Goal: Task Accomplishment & Management: Use online tool/utility

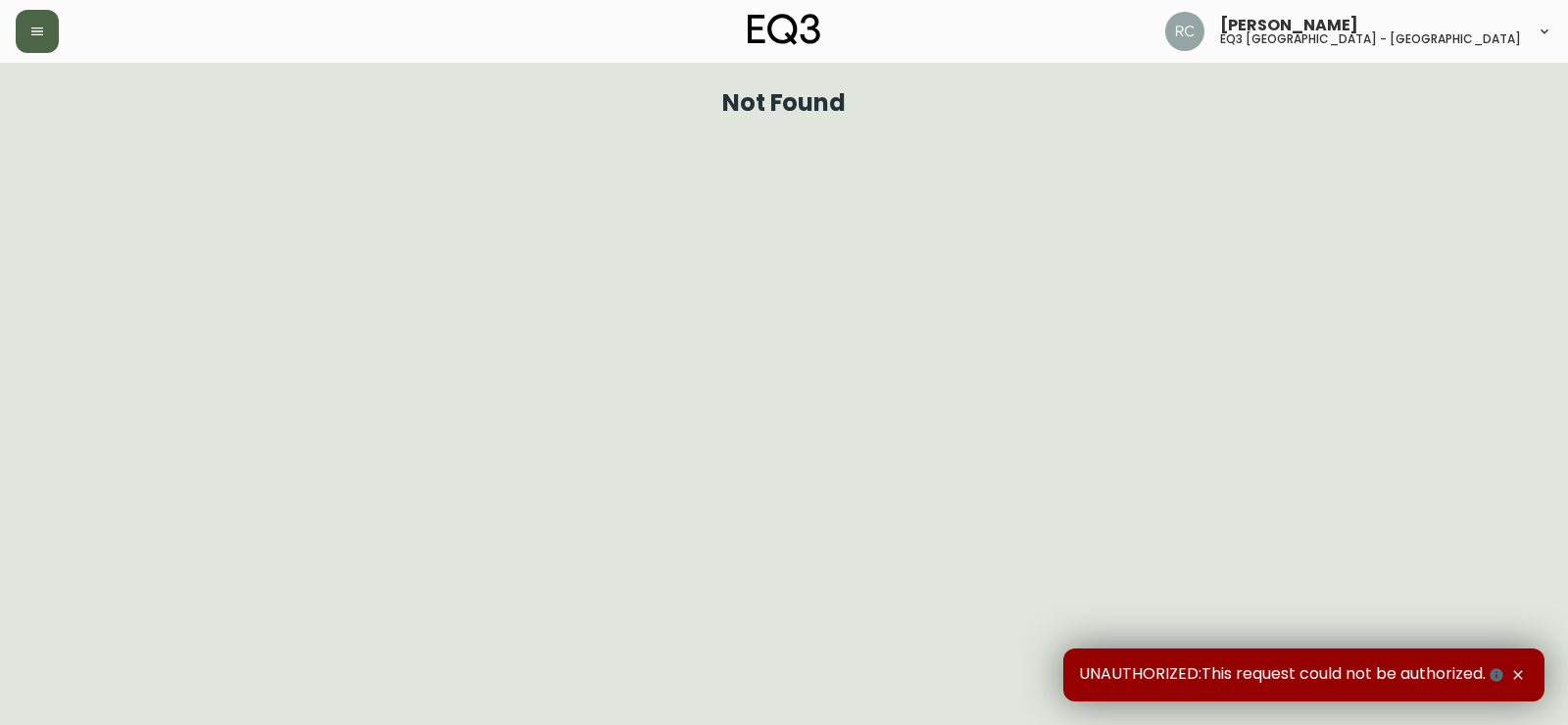
click at [28, 34] on button "button" at bounding box center [37, 31] width 43 height 43
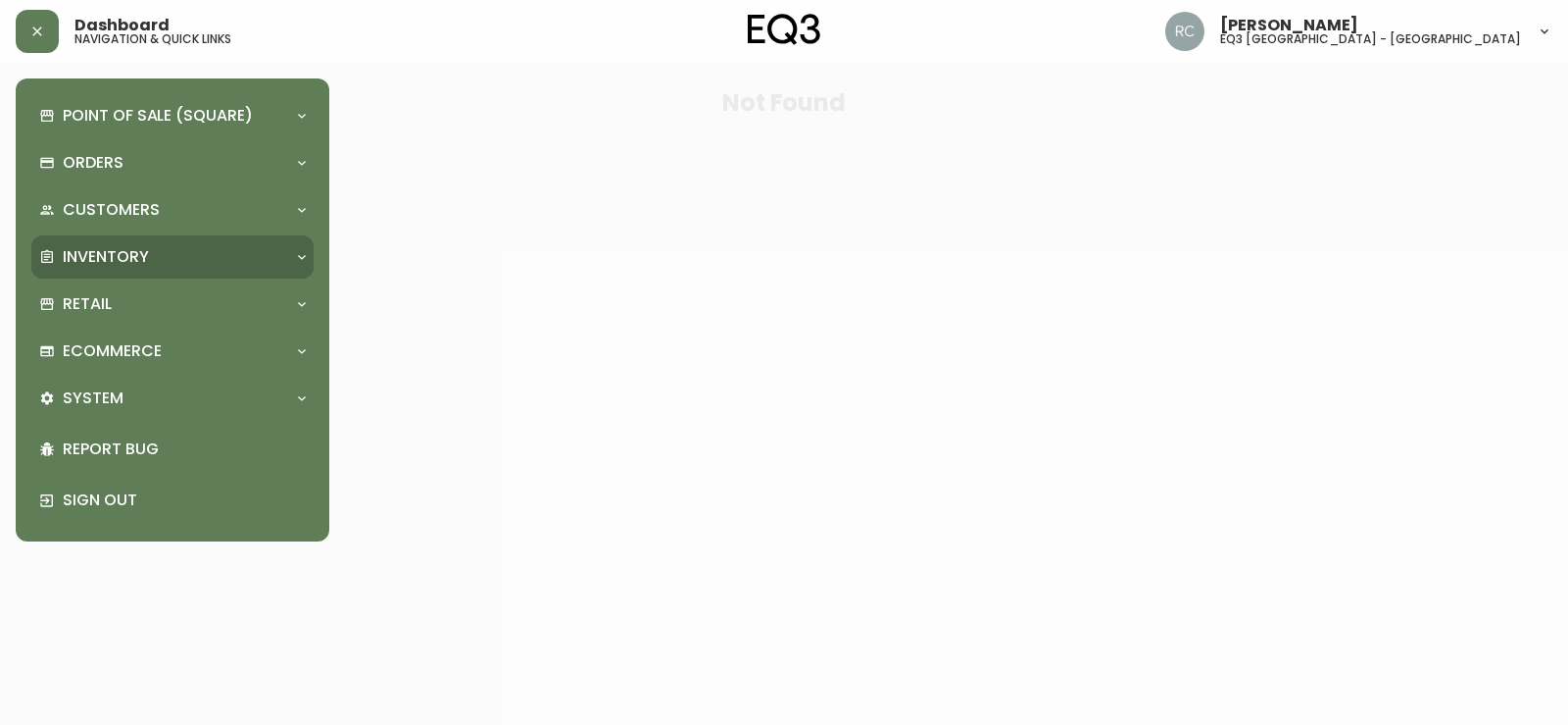
click at [123, 252] on p "Inventory" at bounding box center [106, 257] width 86 height 22
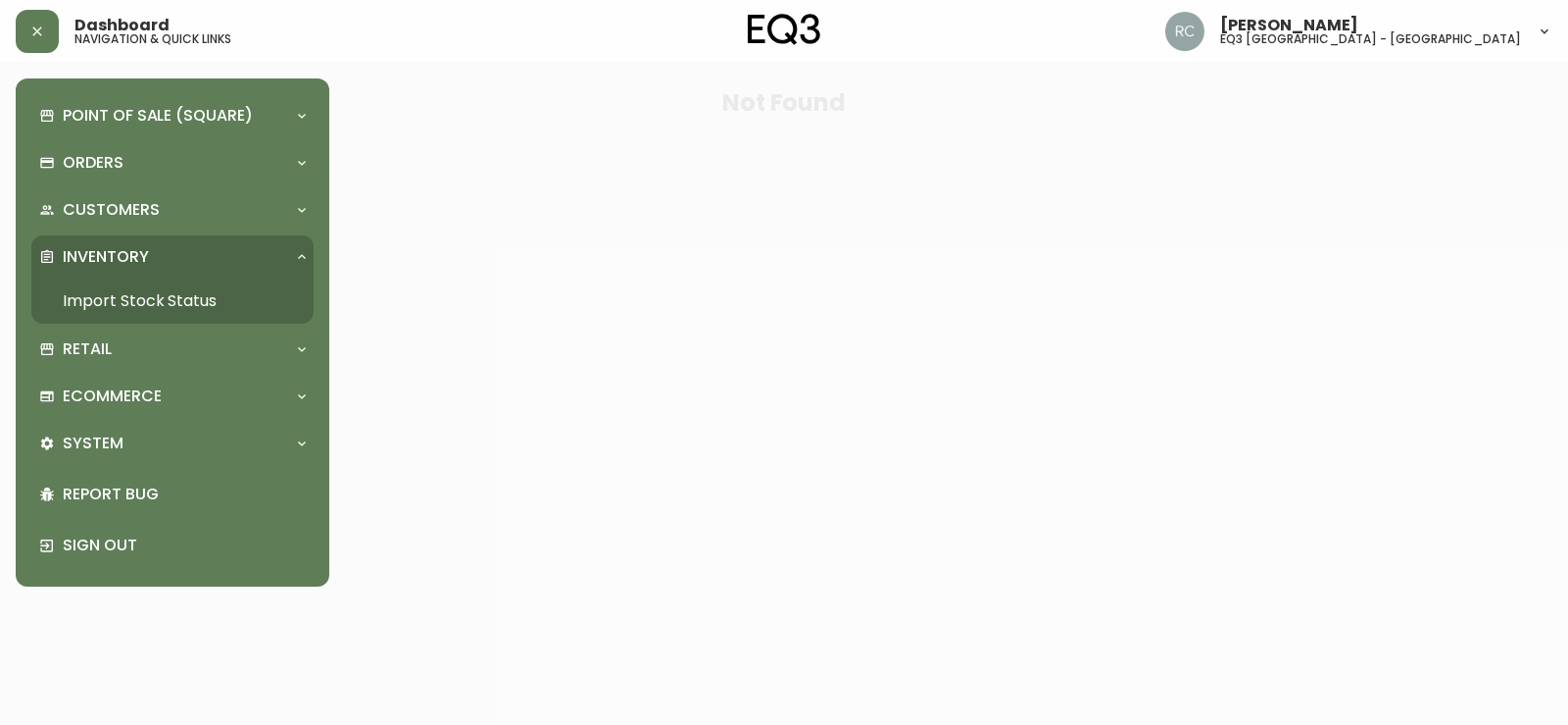
click at [124, 295] on link "Import Stock Status" at bounding box center [172, 300] width 282 height 45
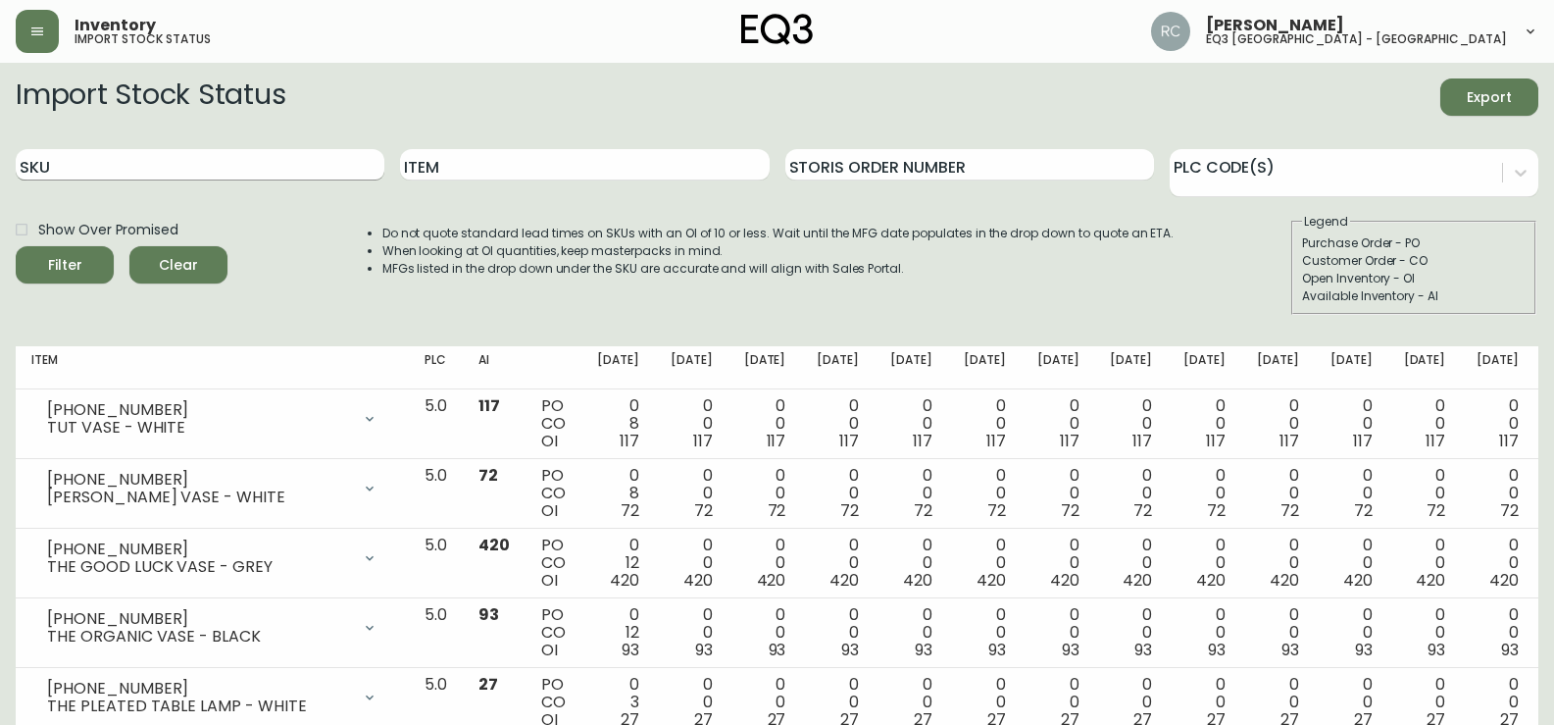
click at [96, 171] on input "SKU" at bounding box center [200, 164] width 369 height 31
paste input "3020-295-0-A"
type input "3020-295-0-A"
click at [68, 261] on span "Filter" at bounding box center [65, 265] width 34 height 25
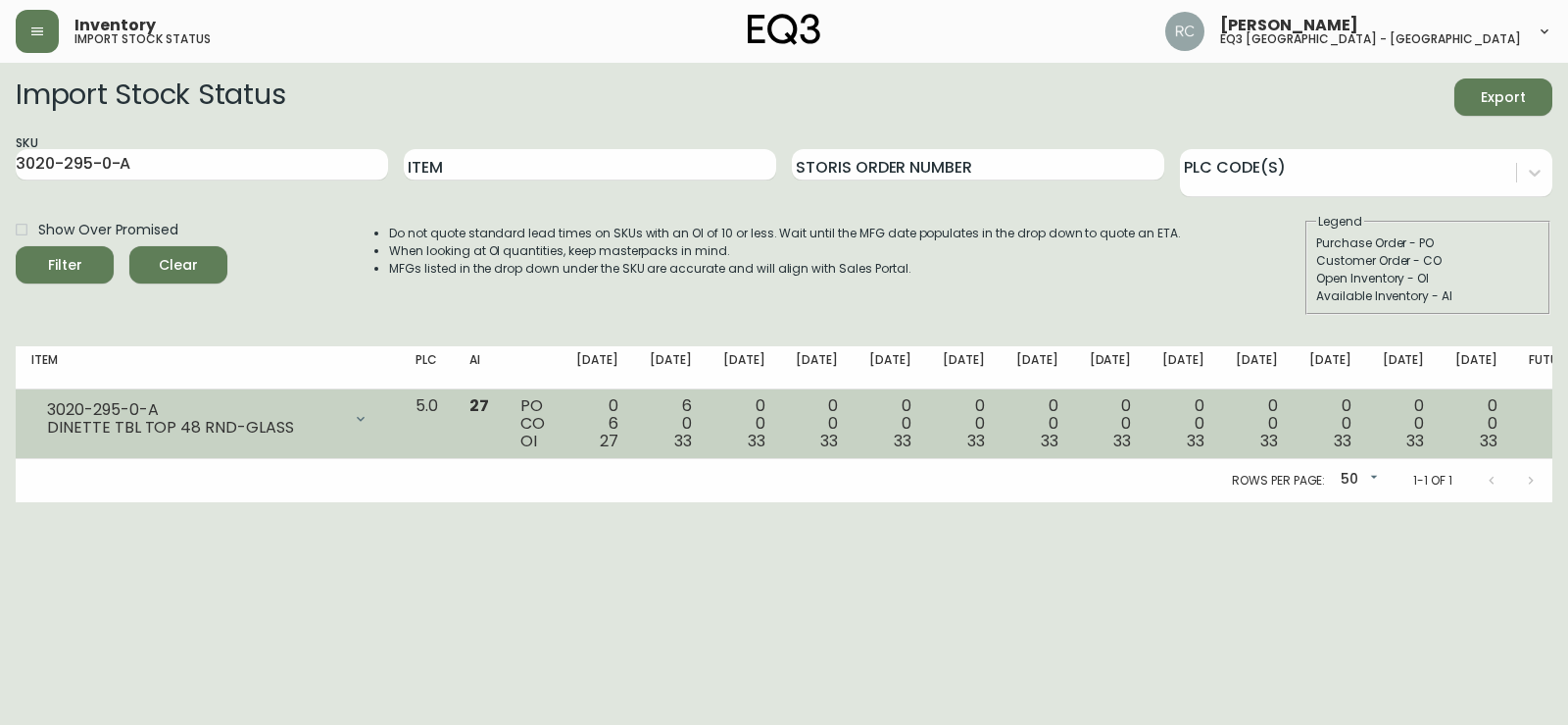
click at [619, 424] on div "0 6 27" at bounding box center [598, 423] width 42 height 53
click at [619, 440] on span "27" at bounding box center [609, 440] width 19 height 23
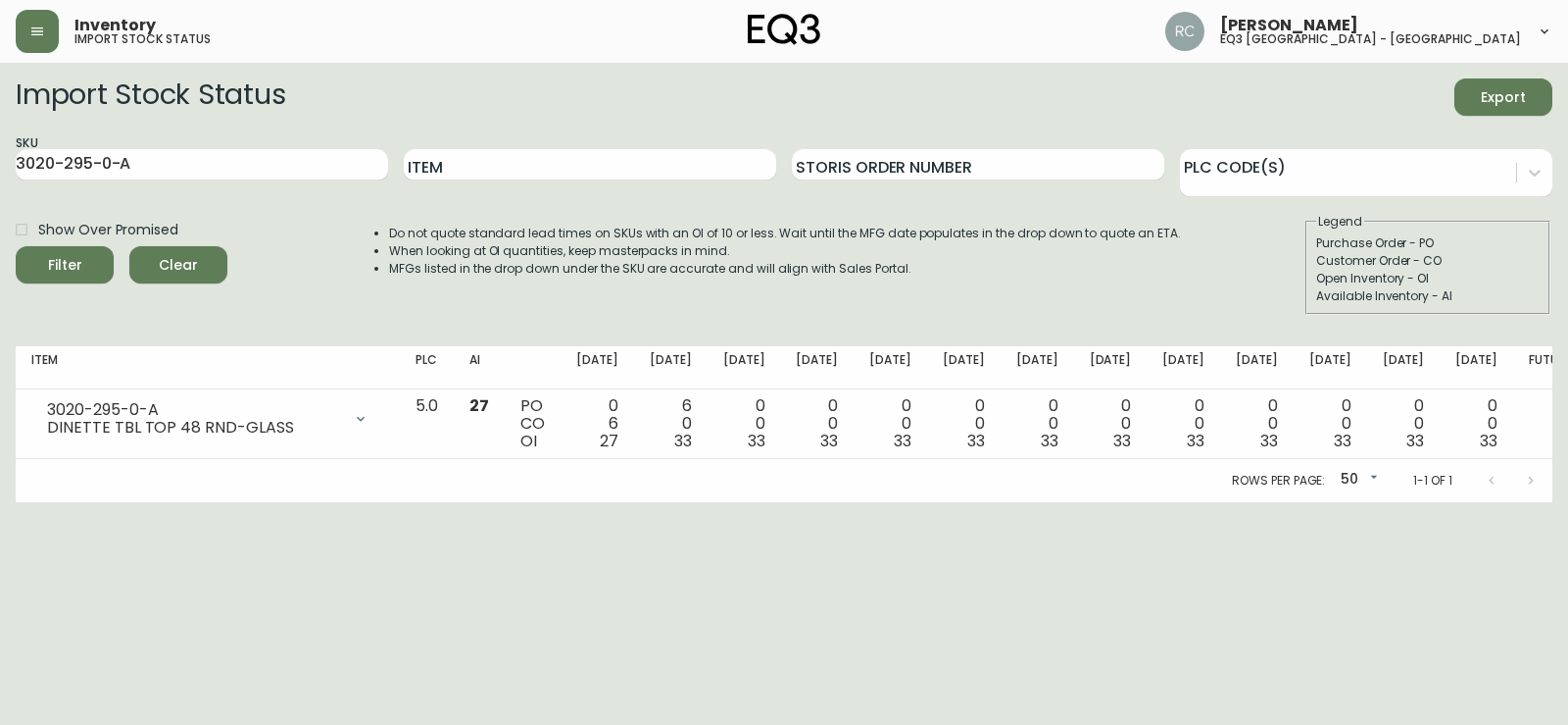
drag, startPoint x: 67, startPoint y: 555, endPoint x: 186, endPoint y: 127, distance: 444.2
click at [67, 502] on html "Inventory import stock status [PERSON_NAME] eq3 [GEOGRAPHIC_DATA] - st laurent …" at bounding box center [784, 251] width 1568 height 502
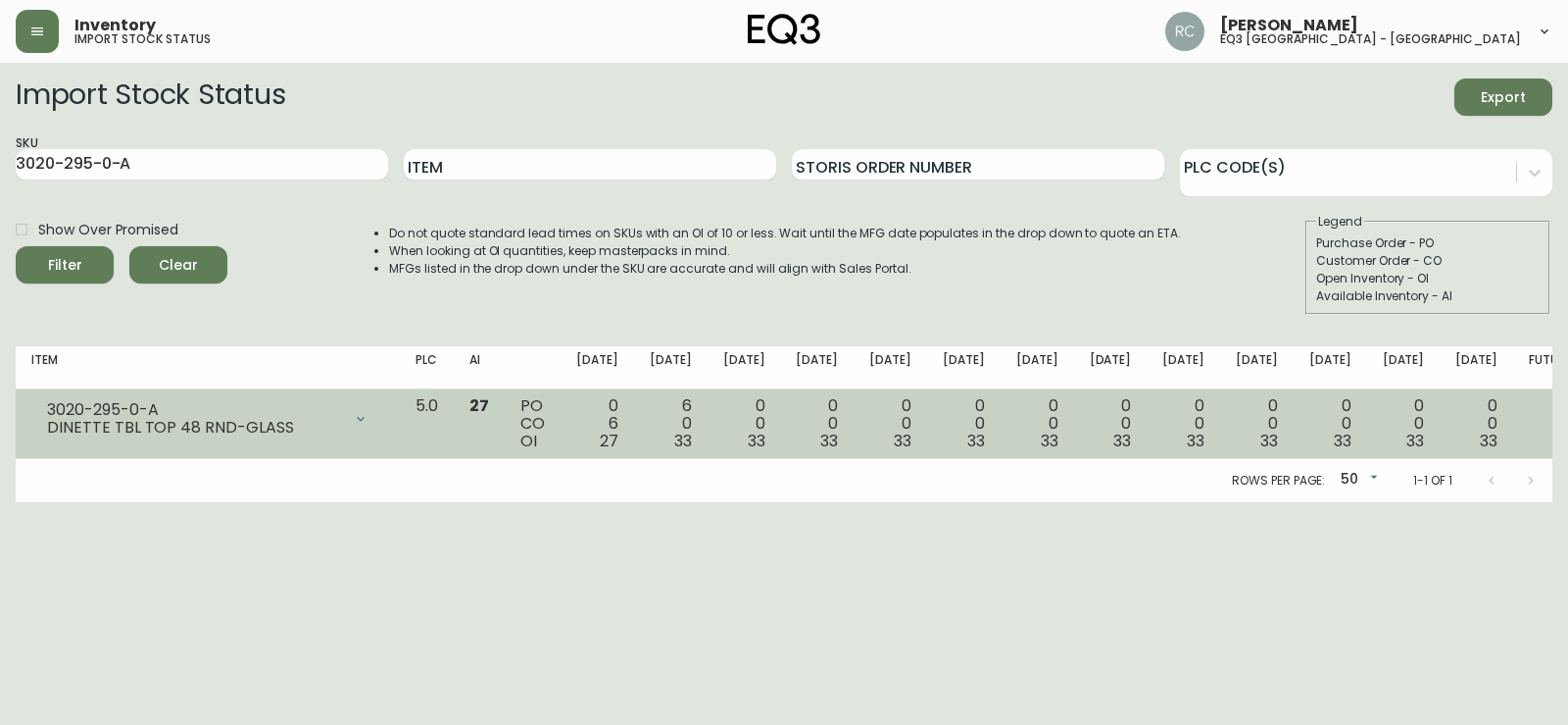
click at [369, 416] on icon at bounding box center [361, 419] width 16 height 16
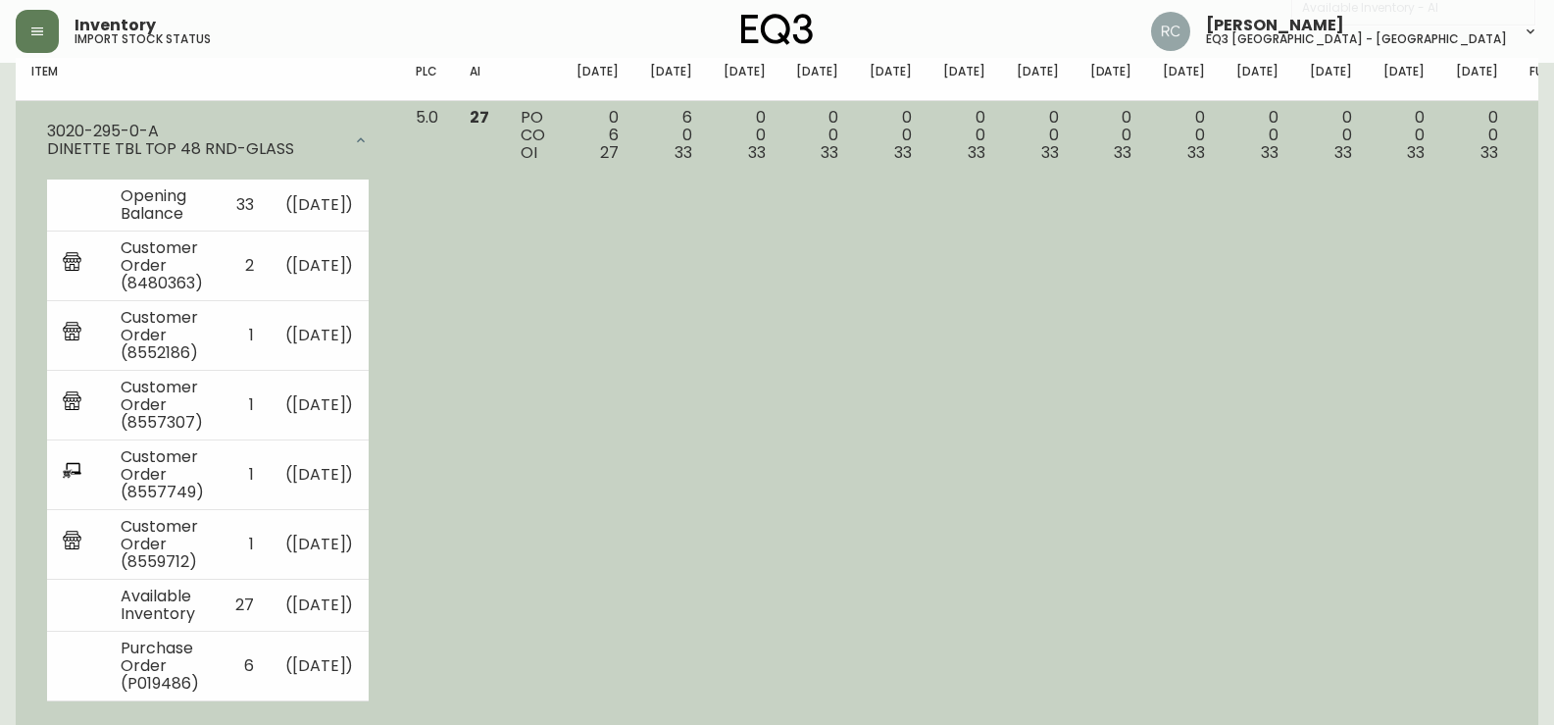
scroll to position [294, 0]
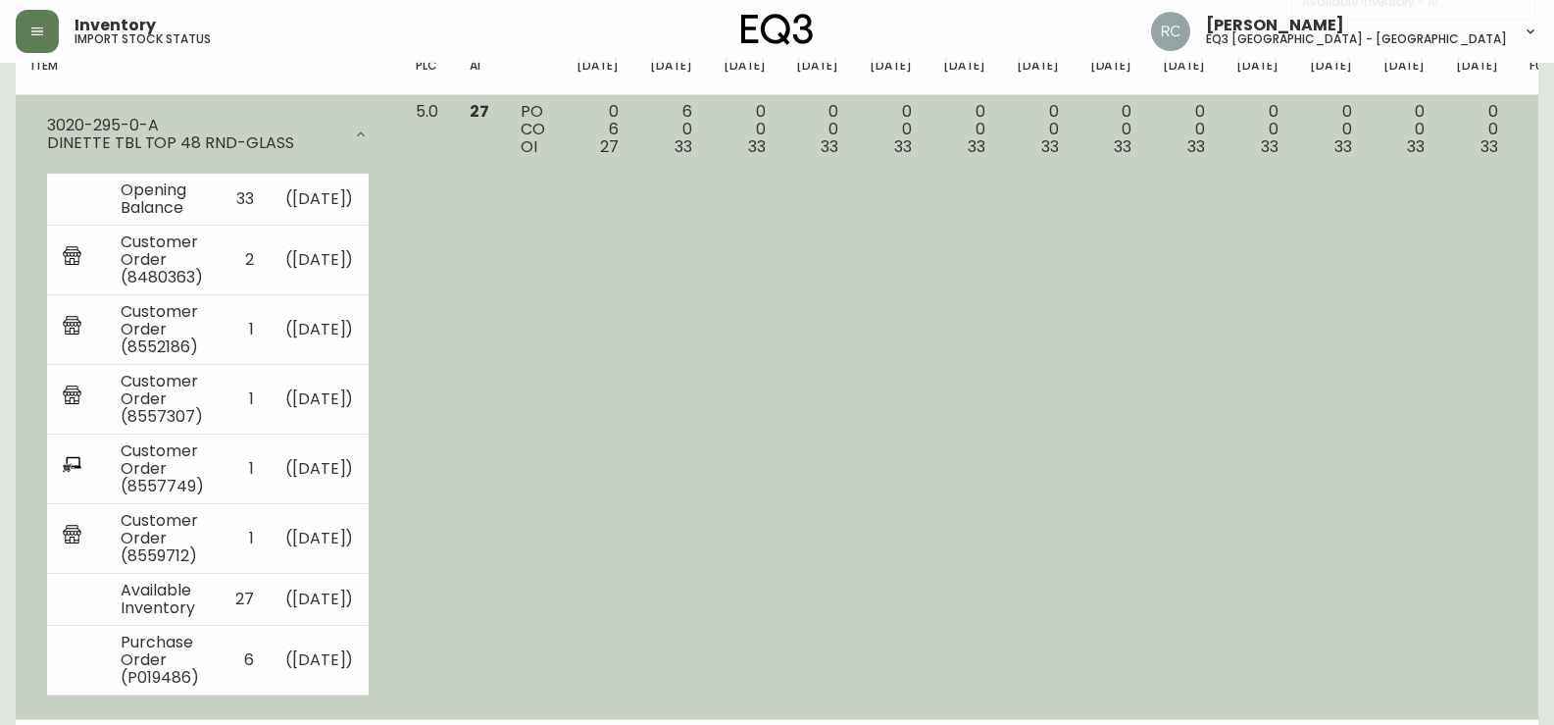
click at [1514, 403] on td "0 0 33" at bounding box center [1551, 407] width 74 height 625
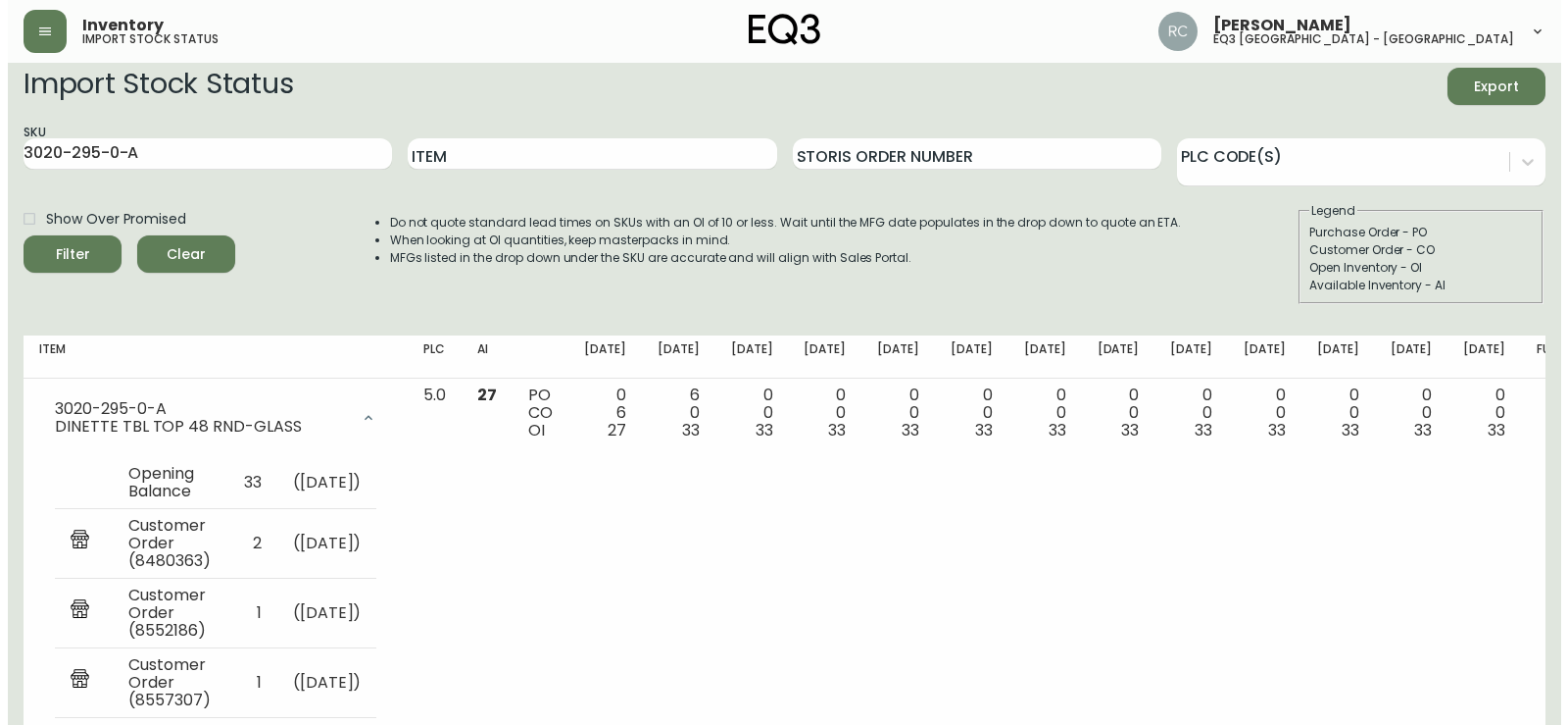
scroll to position [0, 0]
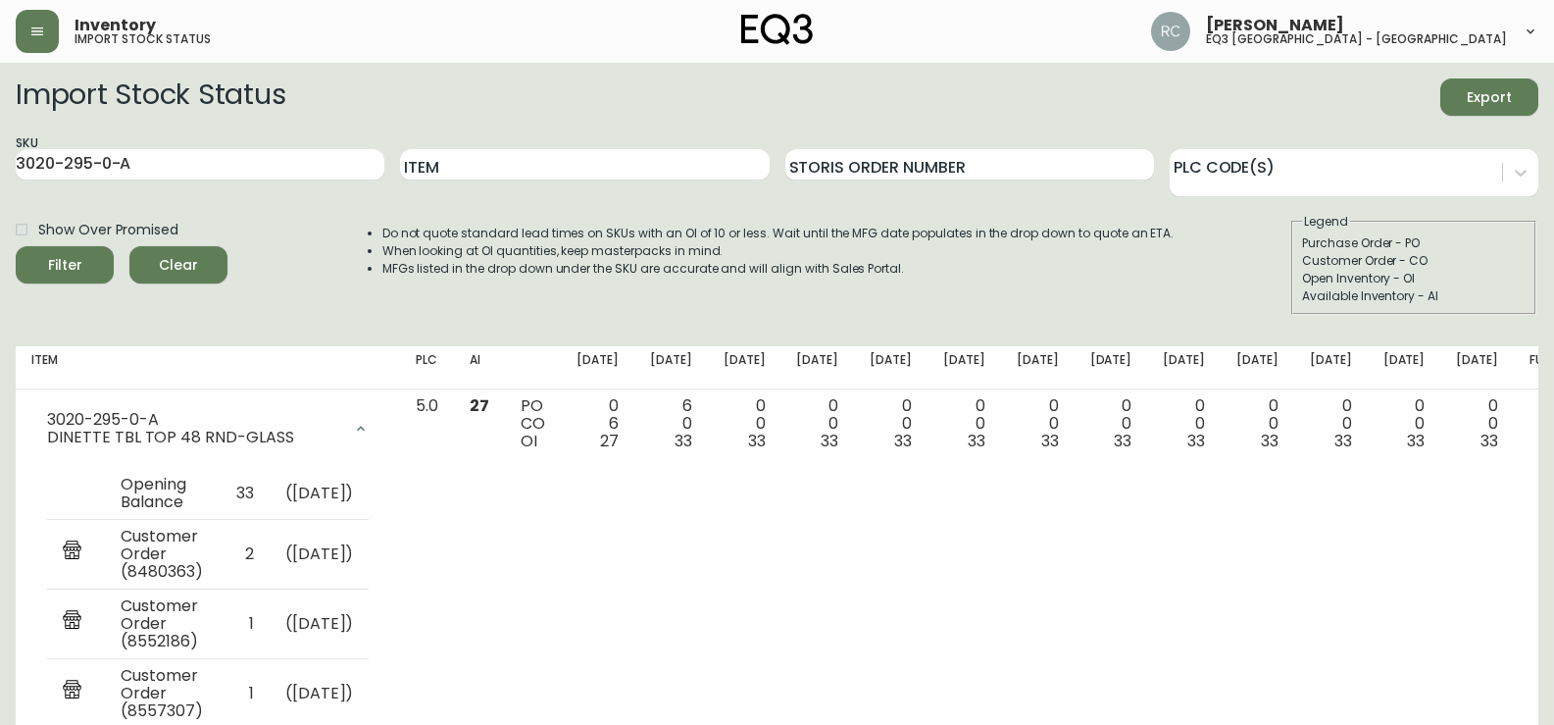
click at [126, 18] on span "Inventory" at bounding box center [115, 26] width 81 height 16
drag, startPoint x: 18, startPoint y: 10, endPoint x: 58, endPoint y: 37, distance: 48.7
click at [20, 10] on div "Inventory import stock status" at bounding box center [270, 31] width 508 height 43
click at [60, 38] on div "Inventory import stock status" at bounding box center [270, 31] width 508 height 43
click at [33, 37] on icon "button" at bounding box center [37, 32] width 16 height 16
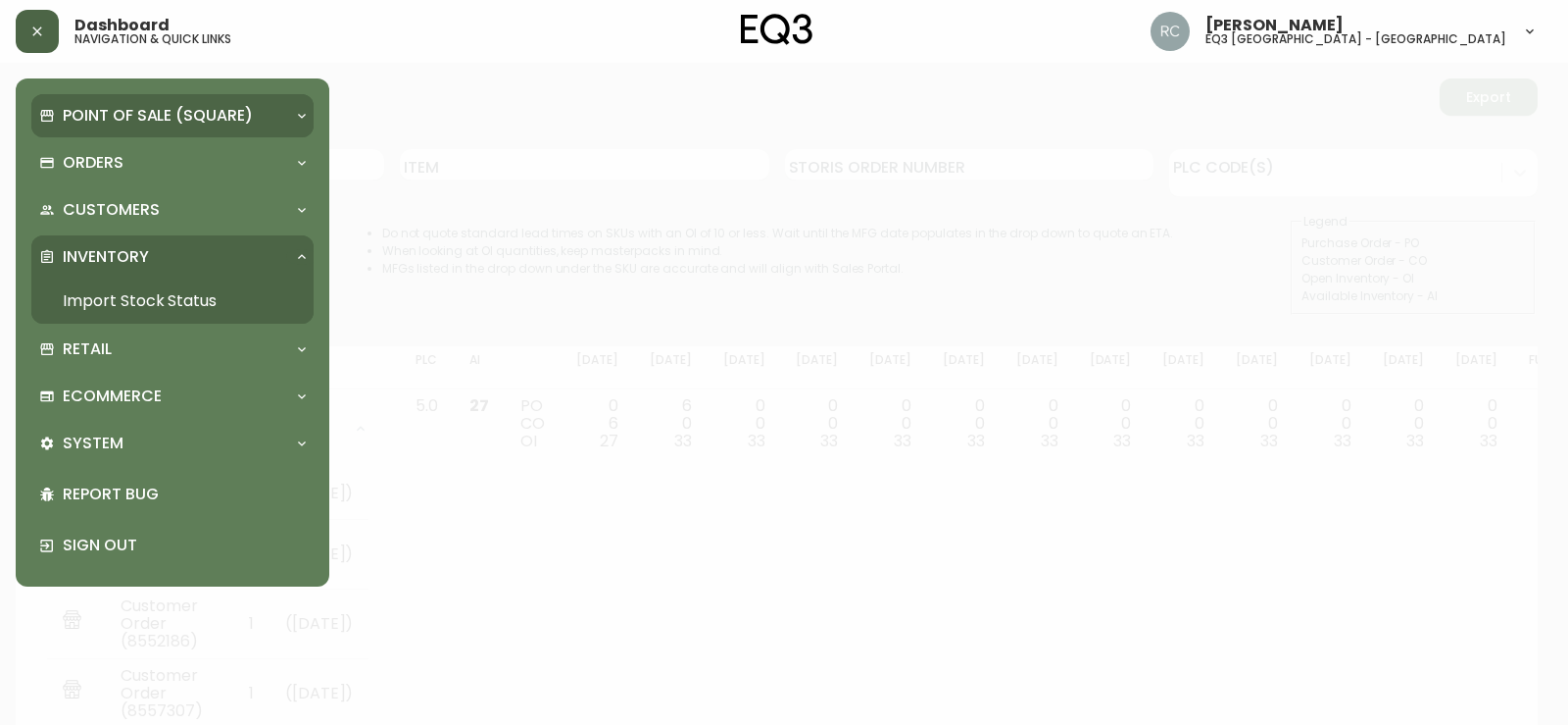
click at [129, 94] on div "Point of Sale (Square)" at bounding box center [172, 115] width 282 height 43
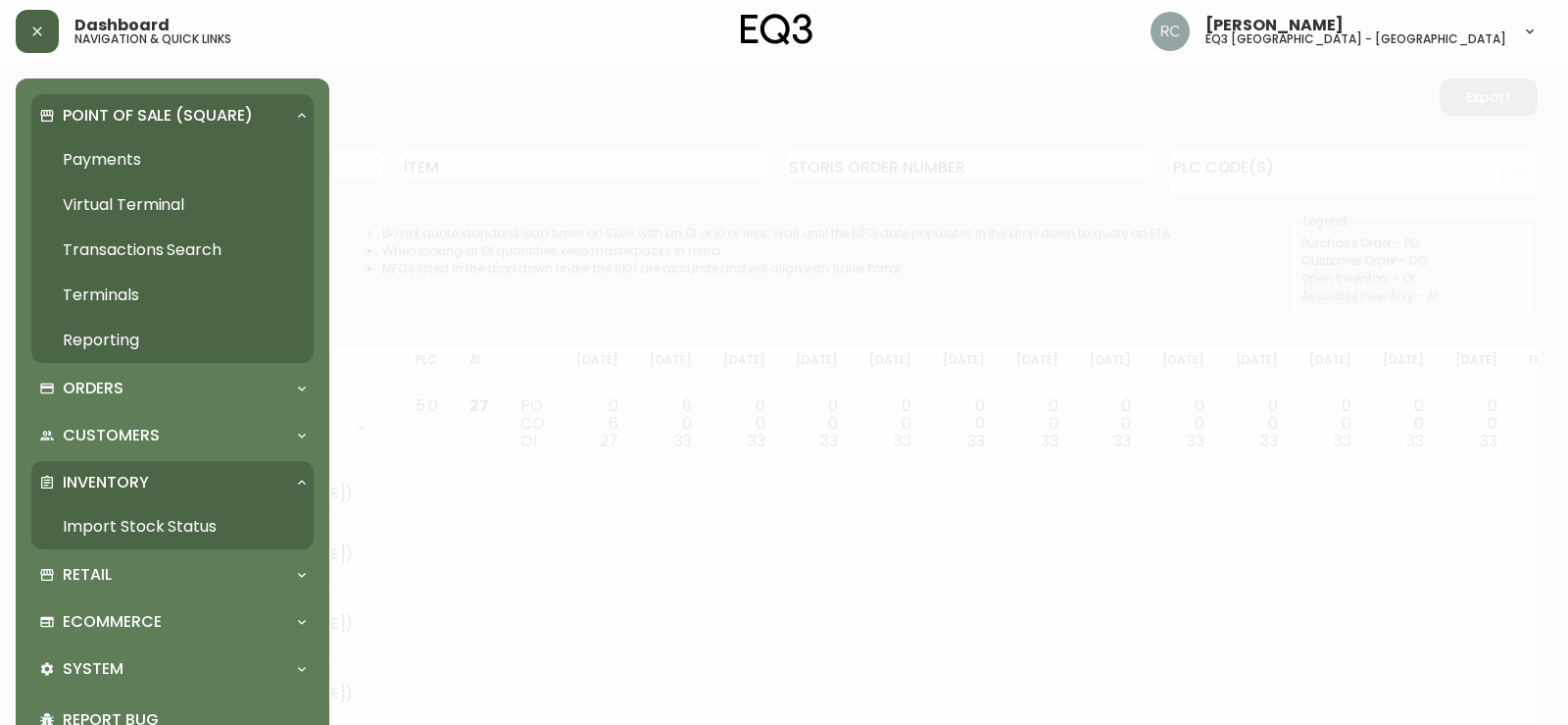
click at [129, 151] on link "Payments" at bounding box center [172, 159] width 282 height 45
